Goal: Check status: Check status

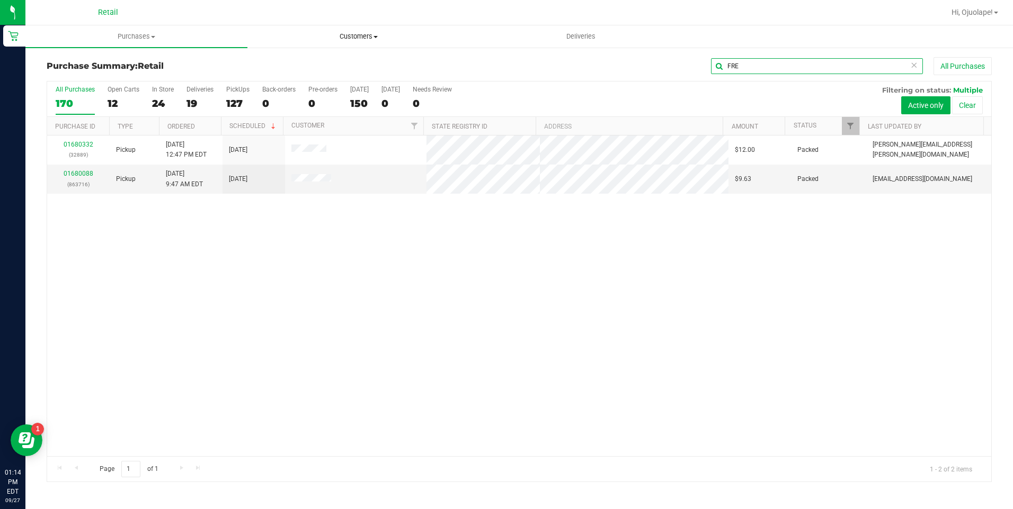
drag, startPoint x: 772, startPoint y: 70, endPoint x: 374, endPoint y: 43, distance: 398.7
click at [374, 43] on retail "Purchases Summary of purchases Fulfillment All purchases Customers All customer…" at bounding box center [518, 259] width 987 height 468
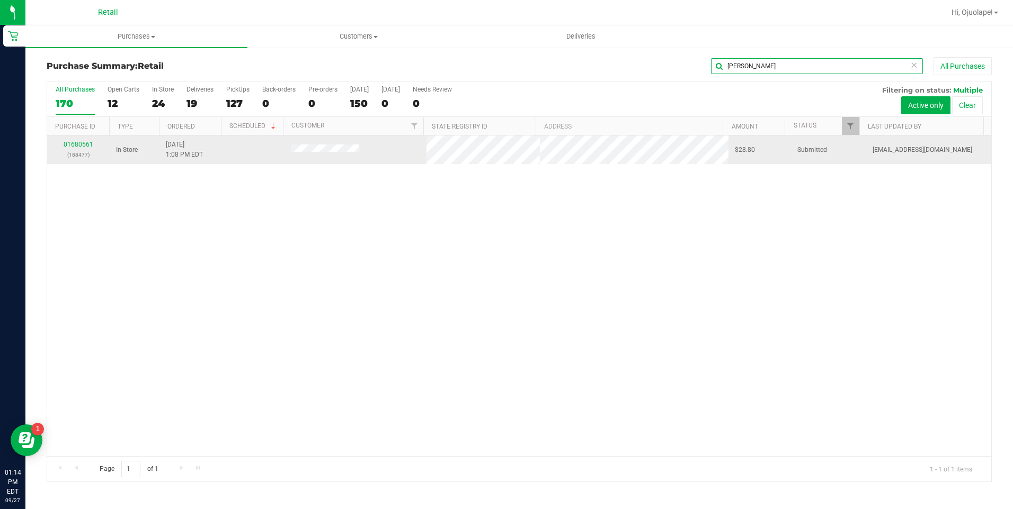
type input "[PERSON_NAME]"
click at [138, 152] on td "In-Store" at bounding box center [135, 150] width 50 height 29
click at [86, 148] on link "01680561" at bounding box center [79, 144] width 30 height 7
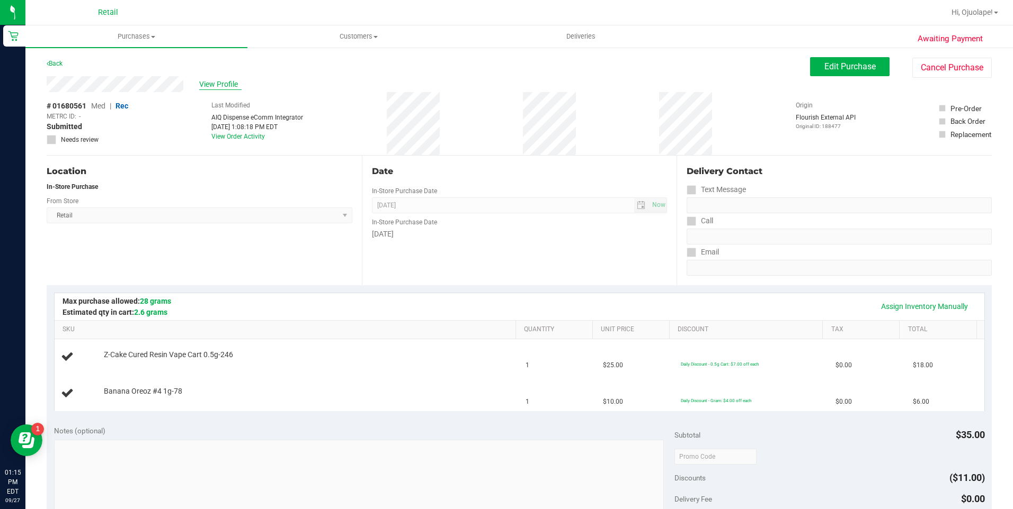
click at [216, 83] on span "View Profile" at bounding box center [220, 84] width 42 height 11
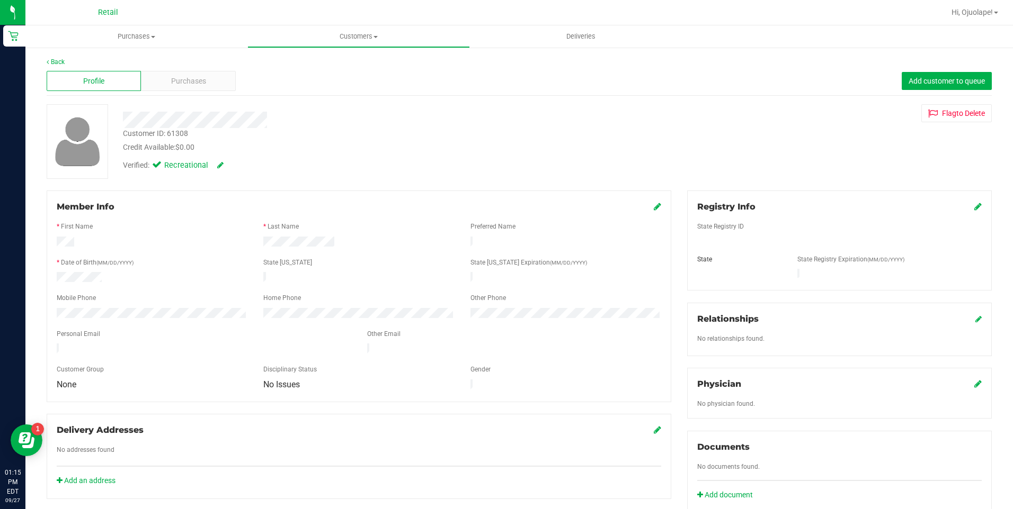
click at [49, 303] on div "Member Info * First Name * Last Name Preferred Name * Date of Birth (MM/DD/YYYY…" at bounding box center [359, 297] width 624 height 212
click at [128, 34] on span "Purchases" at bounding box center [136, 37] width 222 height 10
click at [130, 60] on span "Summary of purchases" at bounding box center [79, 63] width 109 height 9
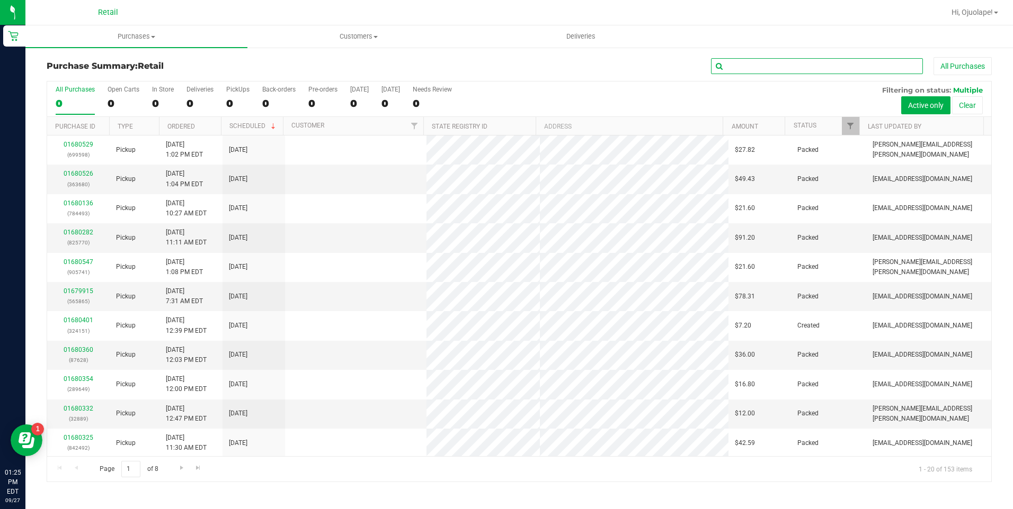
click at [803, 69] on input "text" at bounding box center [817, 66] width 212 height 16
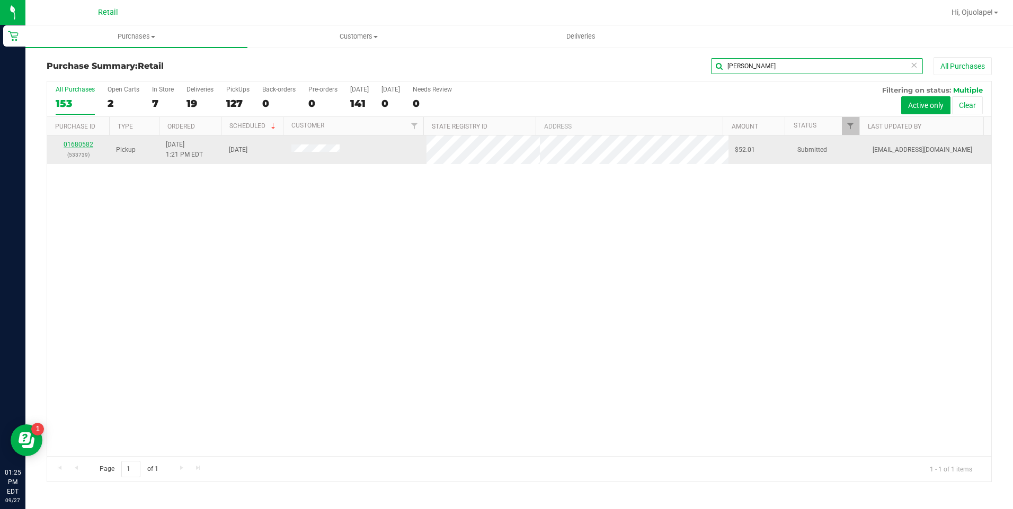
type input "[PERSON_NAME]"
click at [76, 141] on link "01680582" at bounding box center [79, 144] width 30 height 7
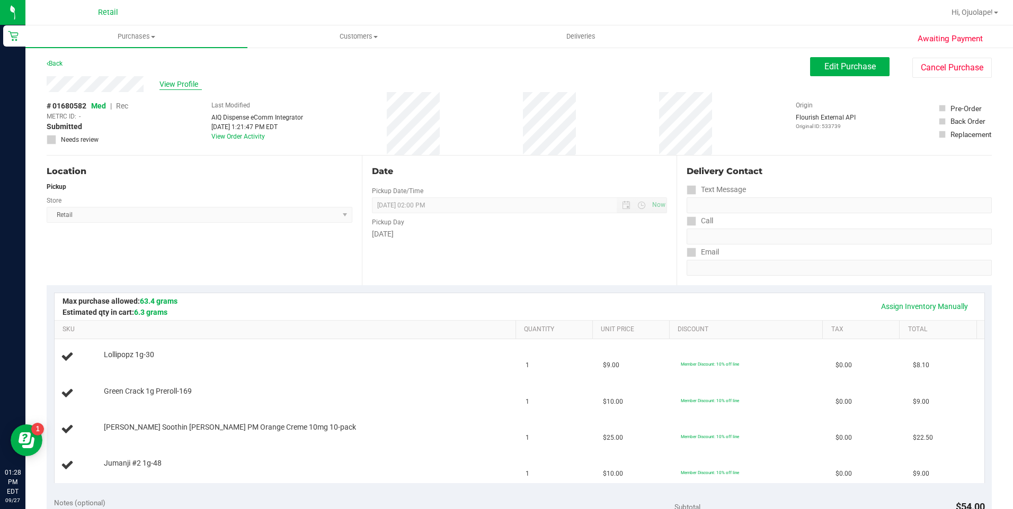
click at [178, 86] on span "View Profile" at bounding box center [180, 84] width 42 height 11
